Goal: Task Accomplishment & Management: Manage account settings

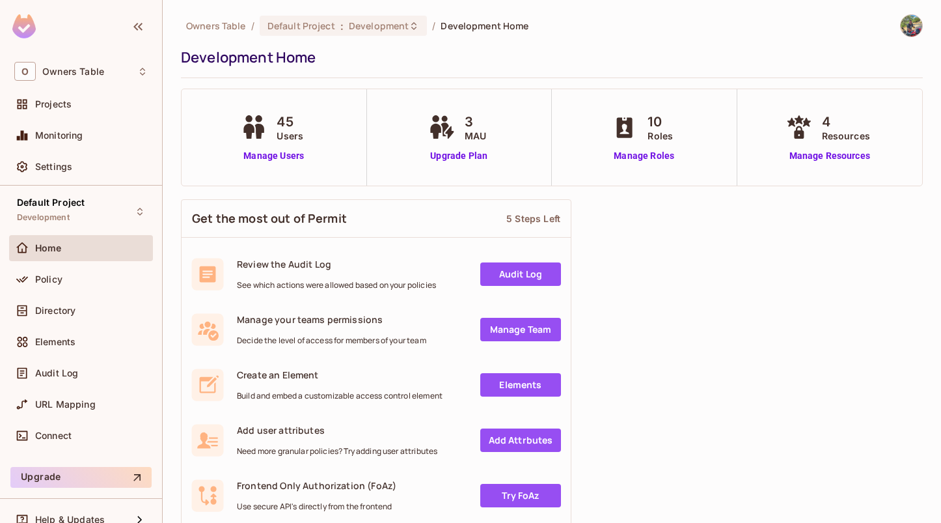
scroll to position [18, 0]
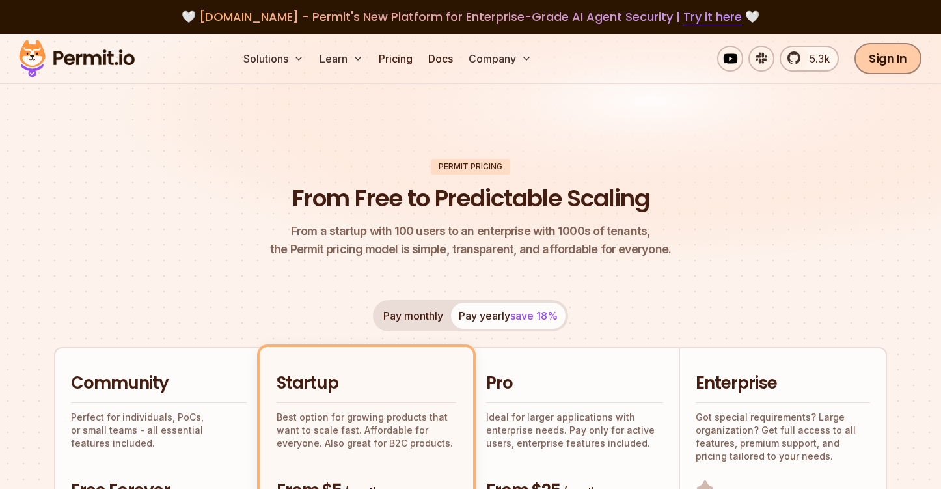
click at [885, 63] on link "Sign In" at bounding box center [888, 58] width 67 height 31
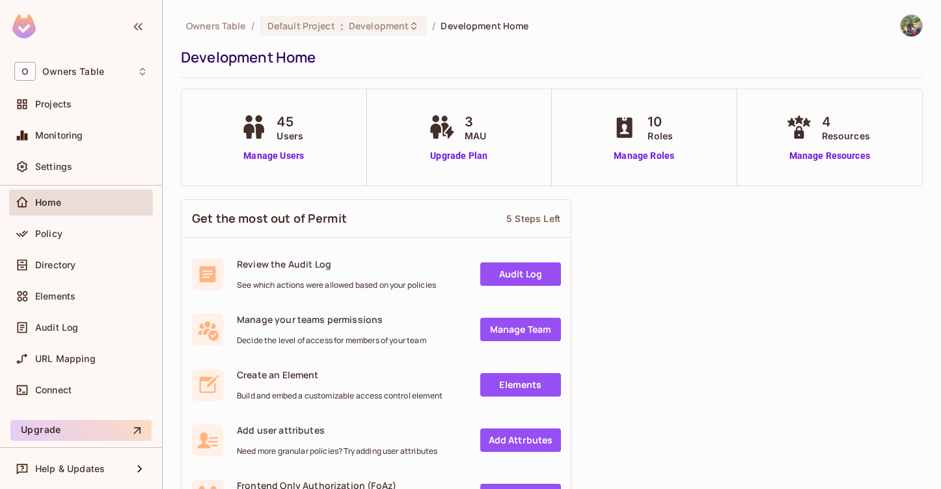
click at [913, 33] on img at bounding box center [911, 25] width 21 height 21
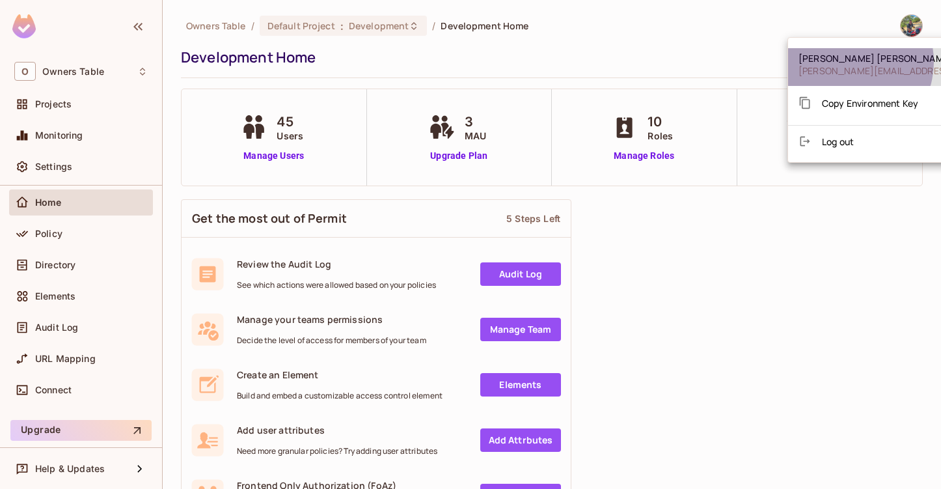
click at [847, 62] on span "Suhas Kelkar" at bounding box center [914, 58] width 230 height 12
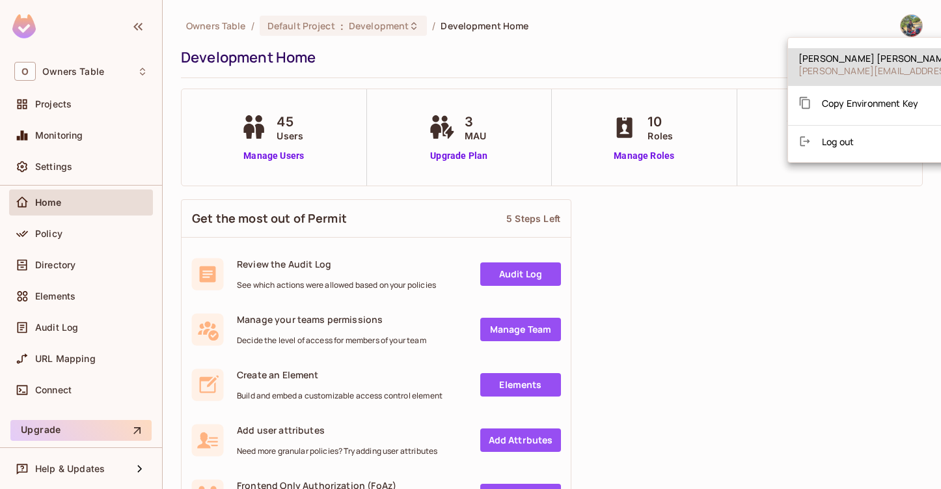
click at [717, 275] on div at bounding box center [470, 244] width 941 height 489
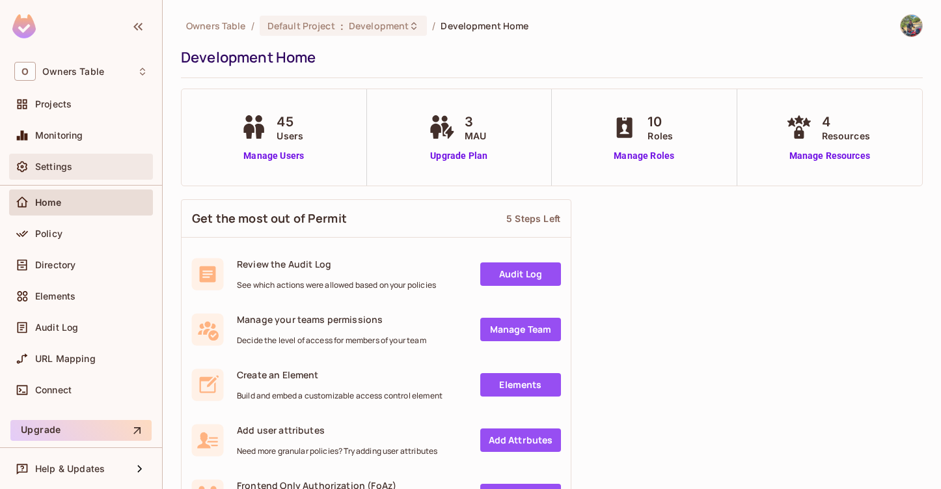
click at [64, 170] on span "Settings" at bounding box center [53, 166] width 37 height 10
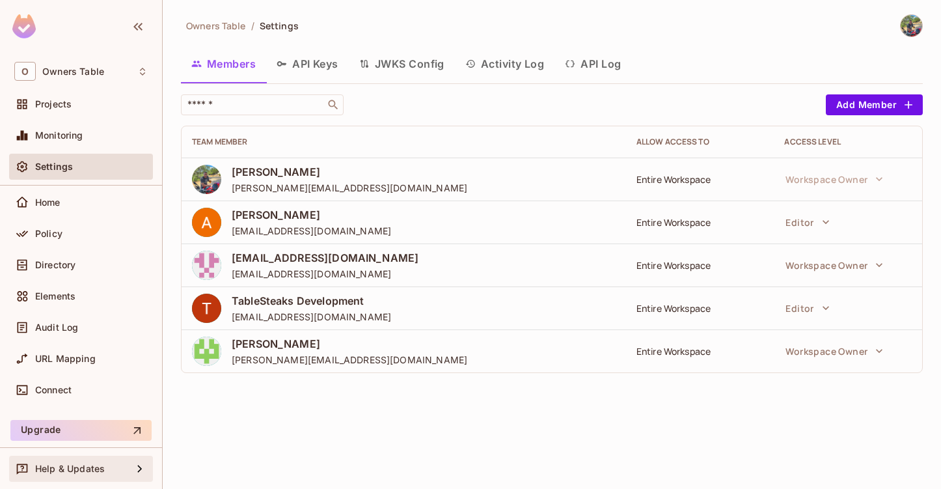
click at [61, 466] on span "Help & Updates" at bounding box center [70, 468] width 70 height 10
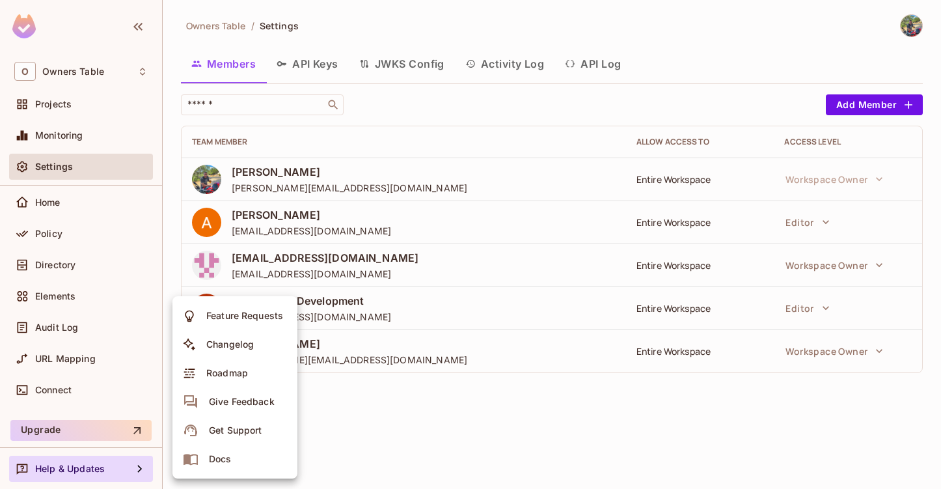
click at [394, 420] on div at bounding box center [470, 244] width 941 height 489
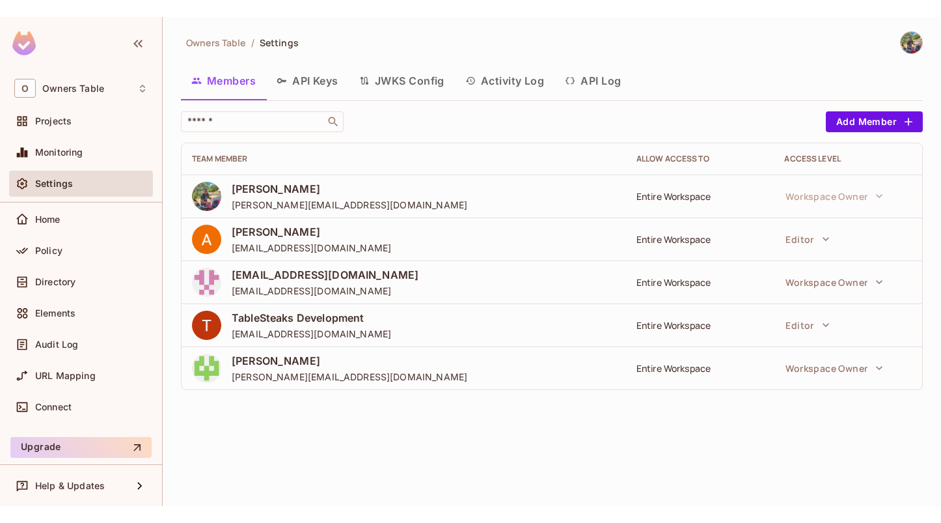
scroll to position [18, 0]
